Goal: Information Seeking & Learning: Learn about a topic

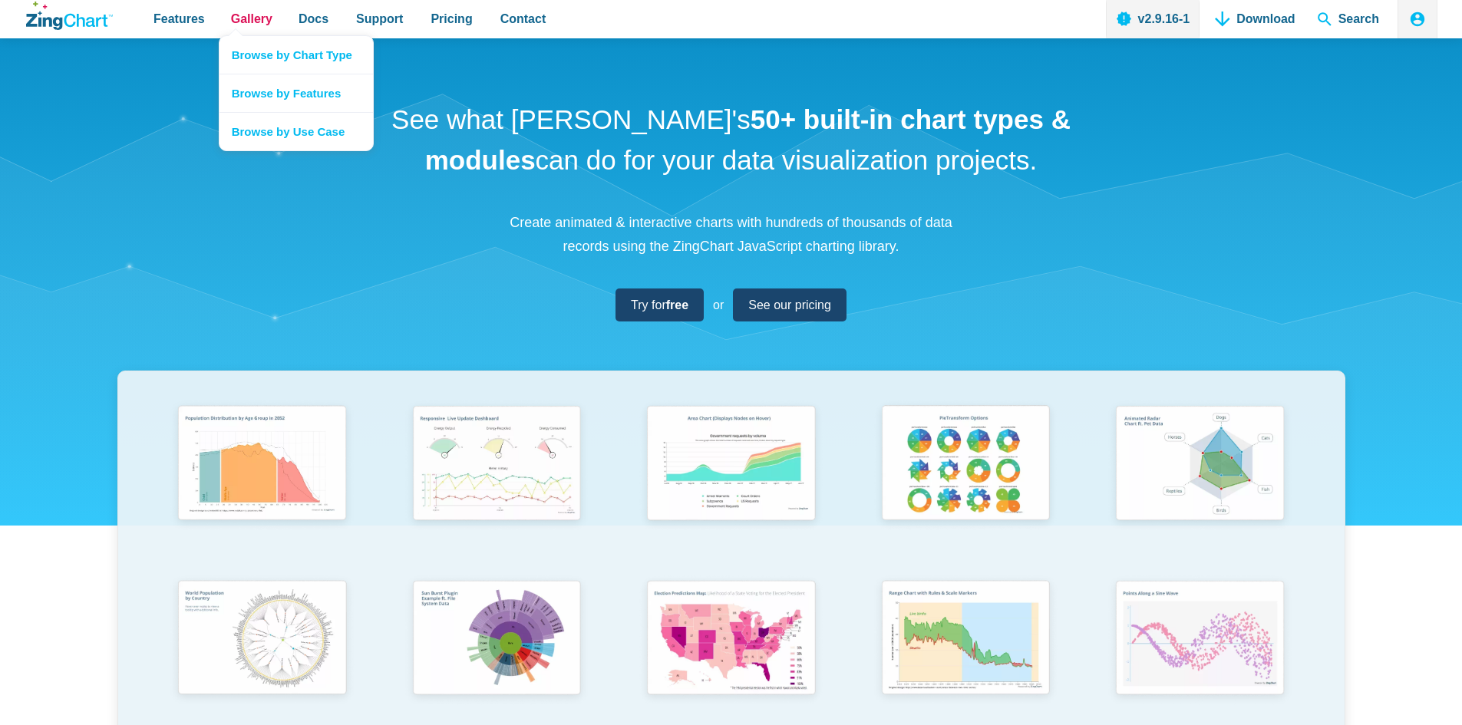
click at [232, 15] on span "Gallery" at bounding box center [251, 18] width 41 height 21
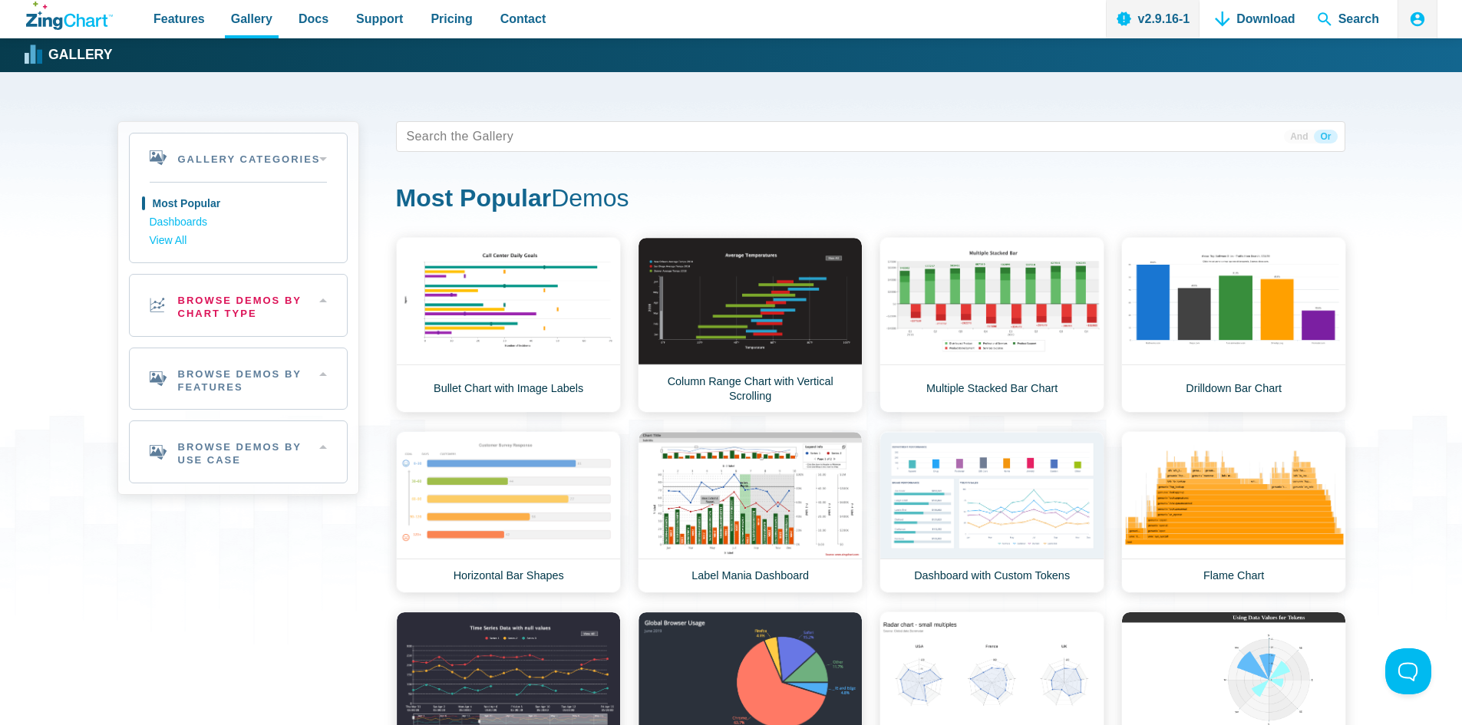
click at [270, 294] on h2 "Browse Demos By Chart Type" at bounding box center [238, 305] width 217 height 61
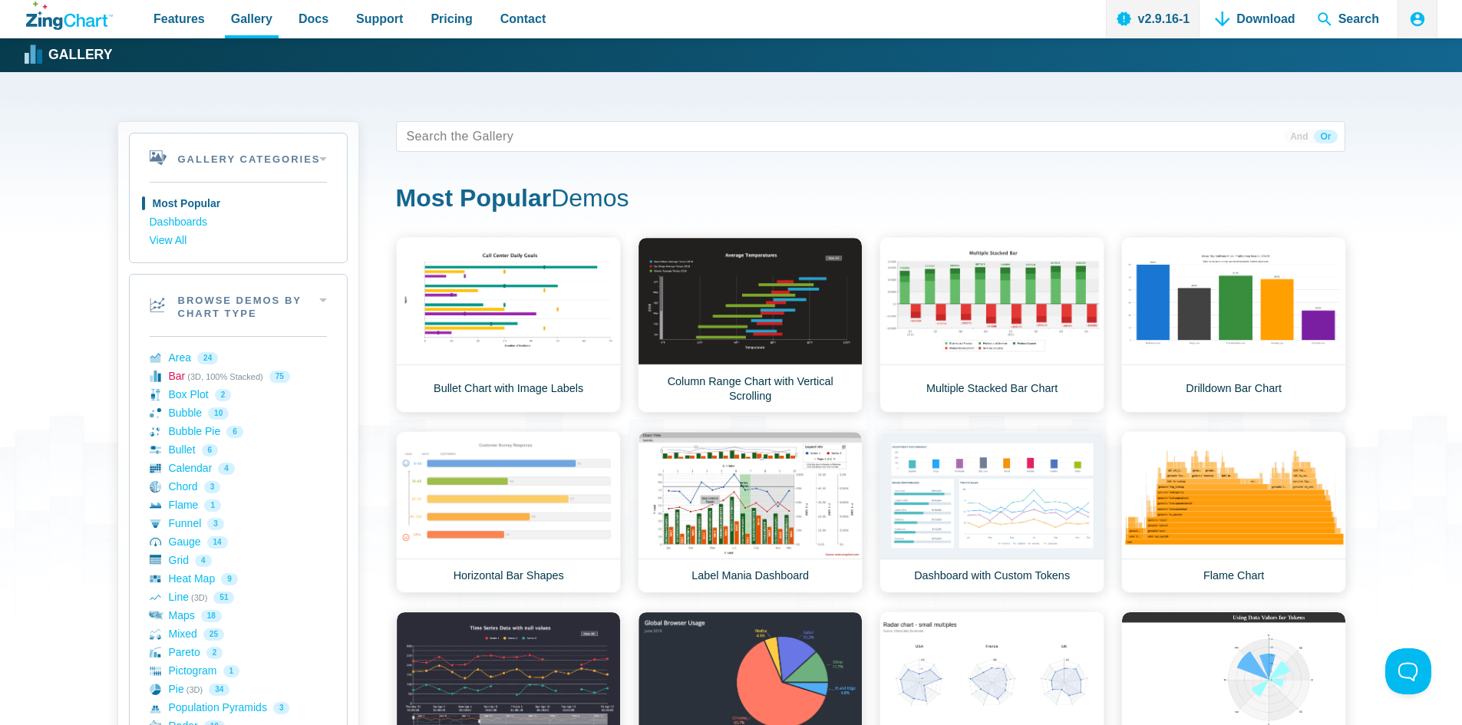
click at [205, 382] on link "Bar (3D, 100% Stacked) 75" at bounding box center [238, 377] width 177 height 18
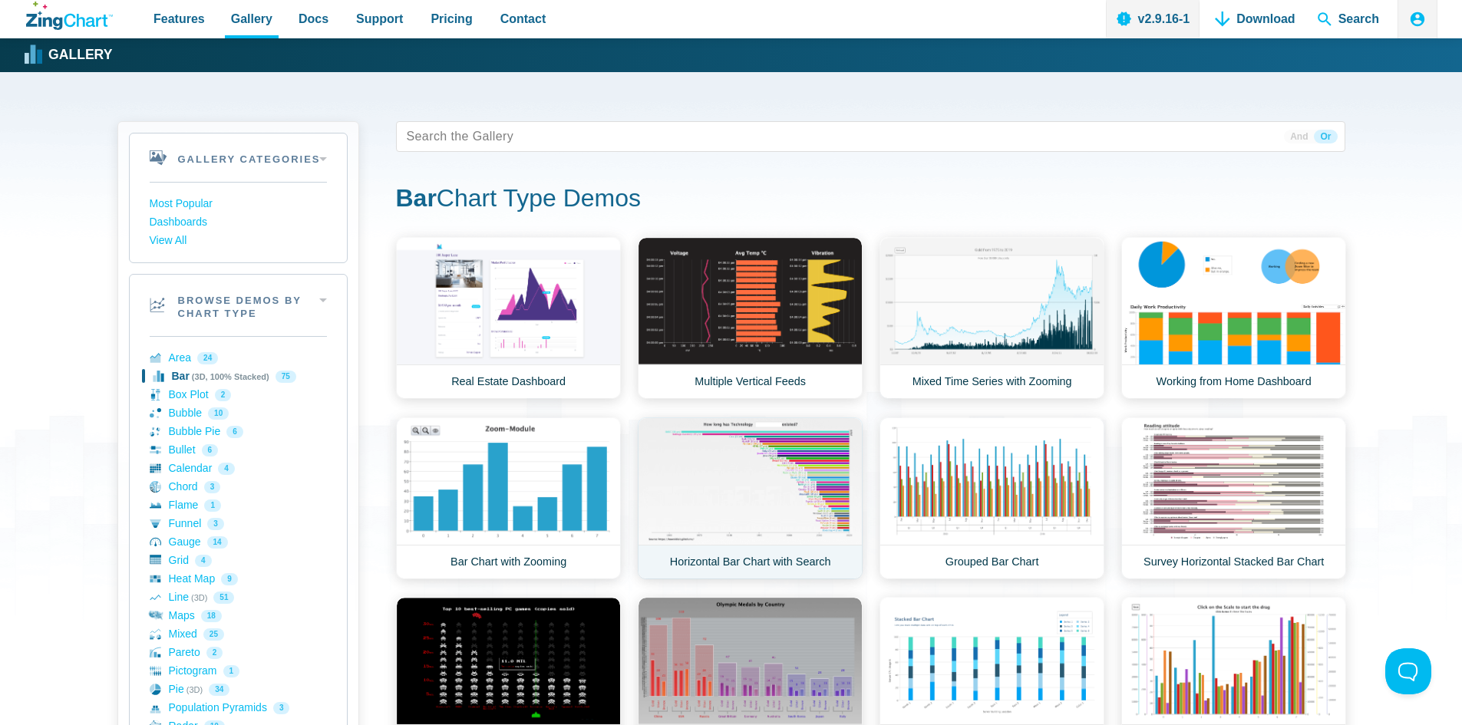
click at [787, 495] on link "Horizontal Bar Chart with Search" at bounding box center [750, 498] width 225 height 162
